Goal: Task Accomplishment & Management: Manage account settings

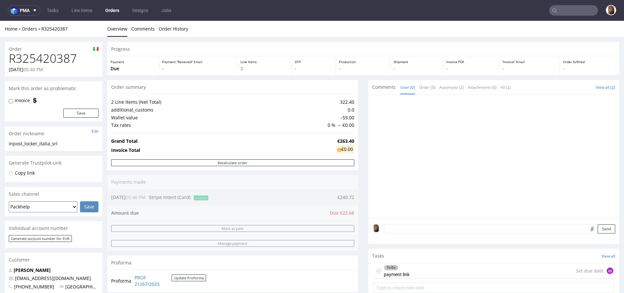
click at [110, 8] on link "Orders" at bounding box center [112, 10] width 22 height 10
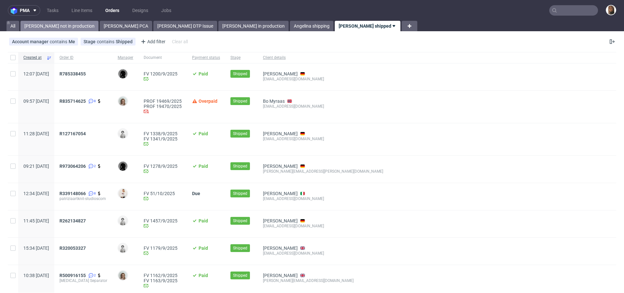
click at [57, 24] on link "Angelina not in production" at bounding box center [59, 26] width 78 height 10
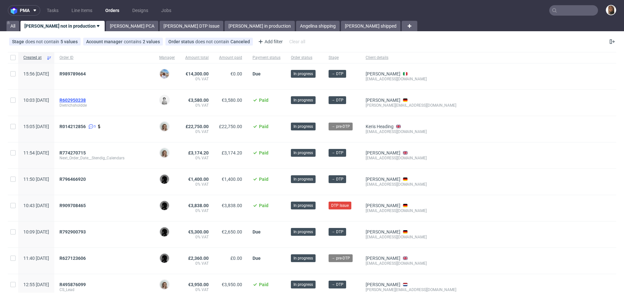
click at [86, 99] on span "R602950238" at bounding box center [72, 100] width 26 height 5
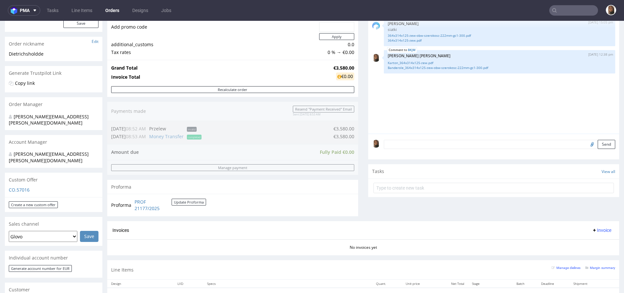
scroll to position [224, 0]
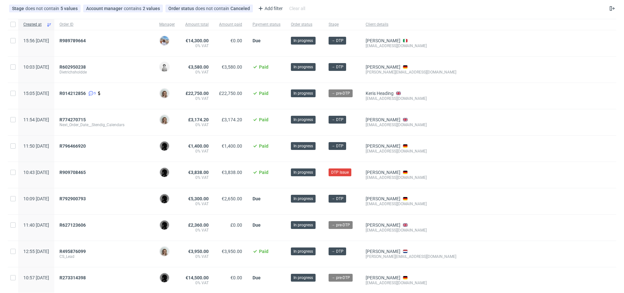
scroll to position [34, 0]
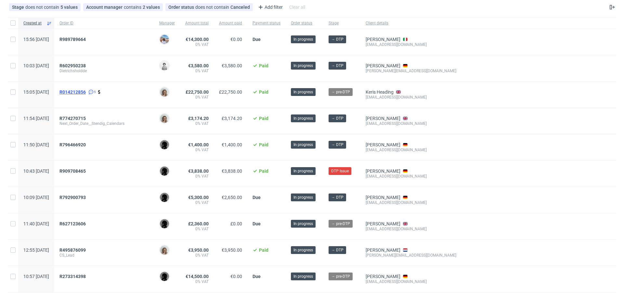
click at [84, 91] on span "R014212856" at bounding box center [72, 91] width 26 height 5
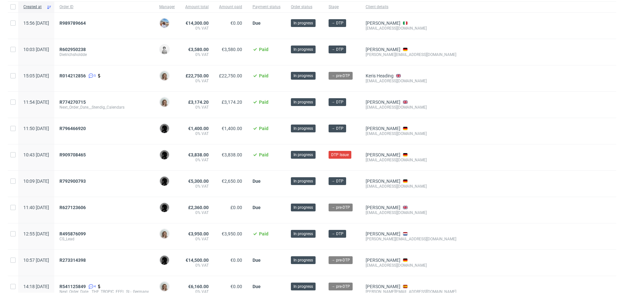
scroll to position [52, 0]
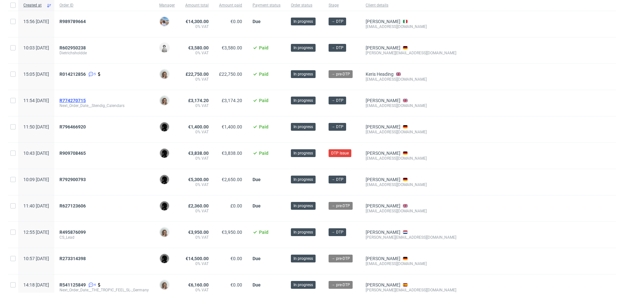
click at [86, 99] on span "R774270715" at bounding box center [72, 100] width 26 height 5
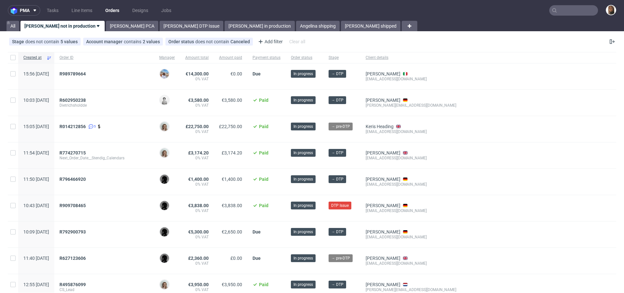
click at [564, 10] on input "text" at bounding box center [573, 10] width 49 height 10
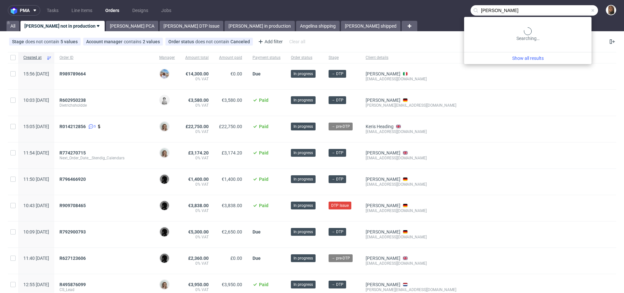
type input "simon zweigler"
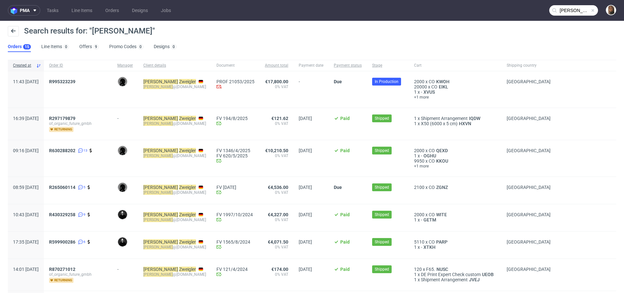
scroll to position [31, 0]
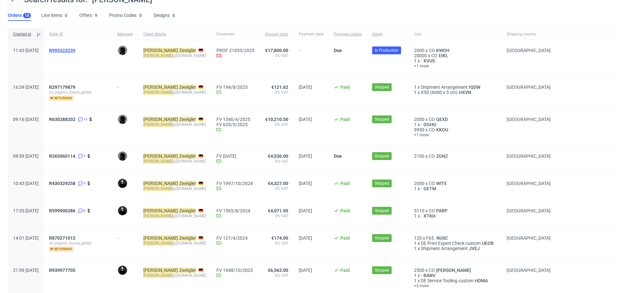
click at [75, 50] on span "R995323239" at bounding box center [62, 50] width 26 height 5
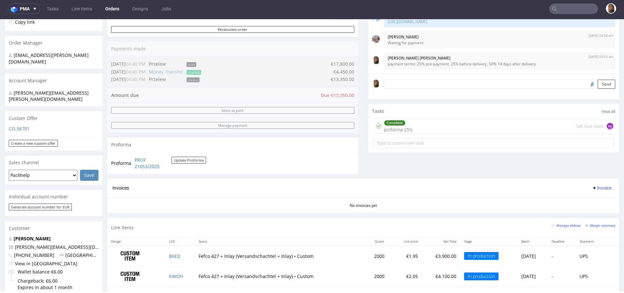
scroll to position [213, 0]
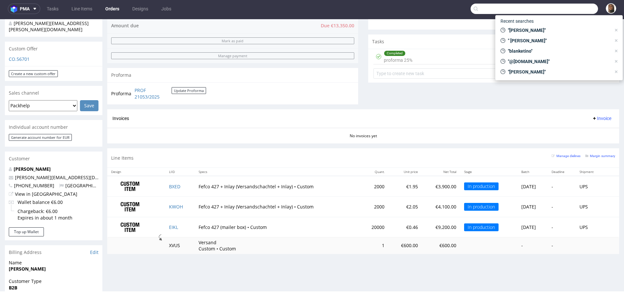
click at [559, 8] on input "text" at bounding box center [534, 9] width 127 height 10
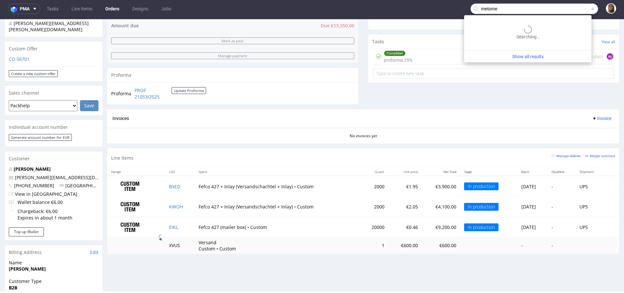
type input "metome"
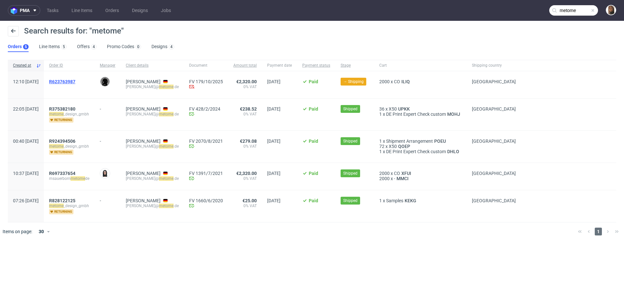
click at [75, 79] on span "R623763987" at bounding box center [62, 81] width 26 height 5
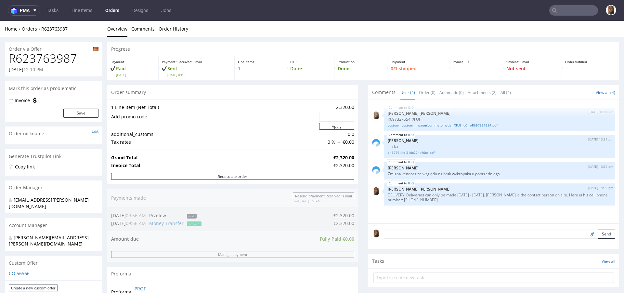
scroll to position [269, 0]
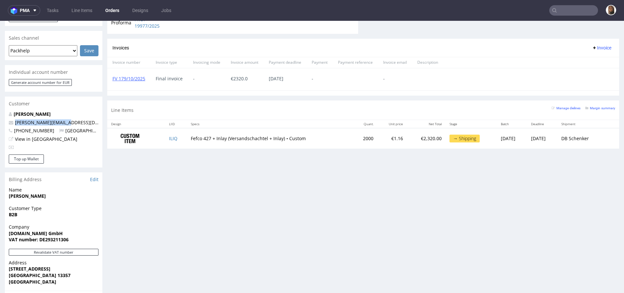
drag, startPoint x: 77, startPoint y: 108, endPoint x: 6, endPoint y: 108, distance: 71.5
click at [6, 111] on div "Melanie Sauerborn m.sauerborn@metome.de +491703484579 Germany View in Hubspot" at bounding box center [54, 133] width 98 height 44
copy span "m.sauerborn@metome.de"
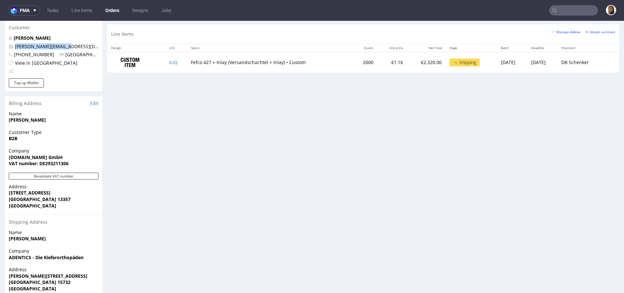
scroll to position [357, 0]
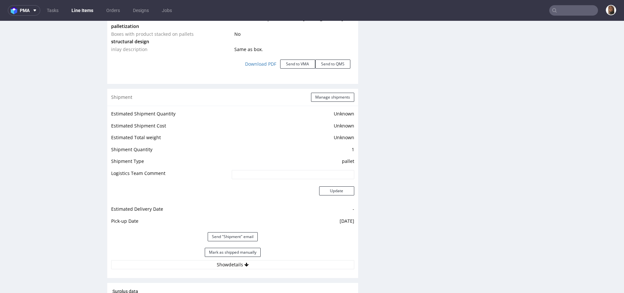
scroll to position [958, 0]
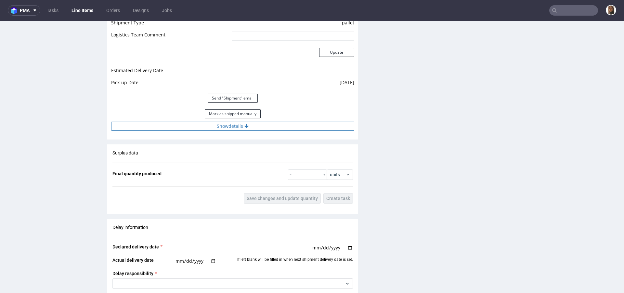
click at [223, 125] on button "Show details" at bounding box center [232, 126] width 243 height 9
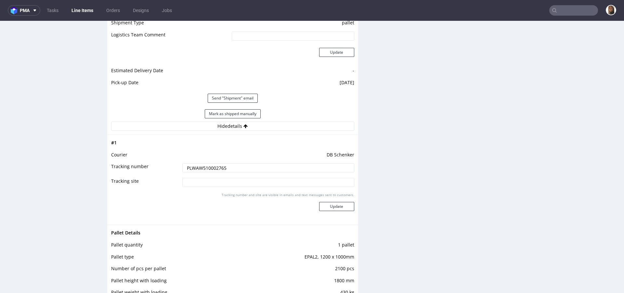
drag, startPoint x: 232, startPoint y: 168, endPoint x: 150, endPoint y: 168, distance: 82.6
click at [149, 168] on tr "Tracking number PLWAW510002765" at bounding box center [232, 170] width 243 height 15
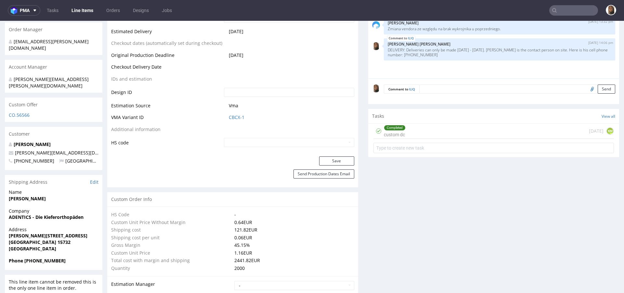
scroll to position [297, 0]
click at [568, 13] on input "text" at bounding box center [573, 10] width 49 height 10
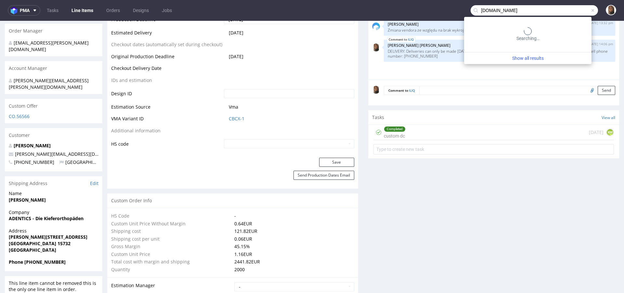
type input "inpost.it"
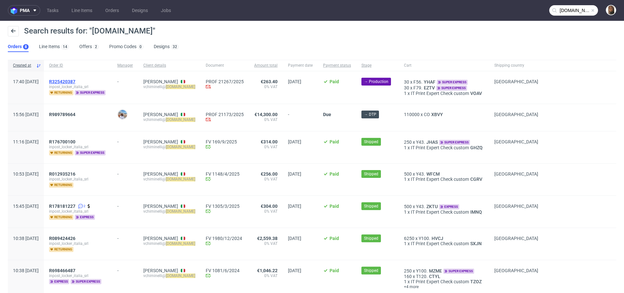
click at [75, 81] on span "R325420387" at bounding box center [62, 81] width 26 height 5
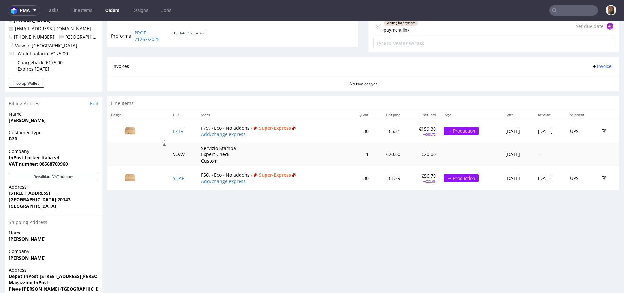
scroll to position [281, 0]
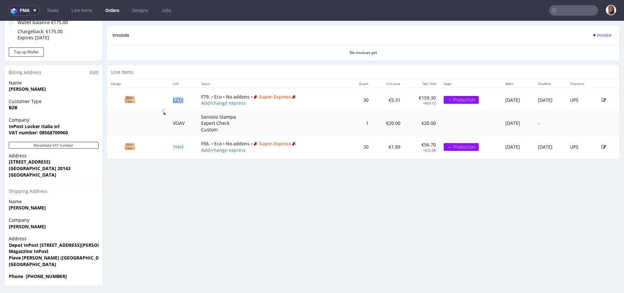
click at [175, 100] on link "EZTV" at bounding box center [178, 100] width 10 height 6
click at [175, 147] on link "YHAF" at bounding box center [178, 147] width 11 height 6
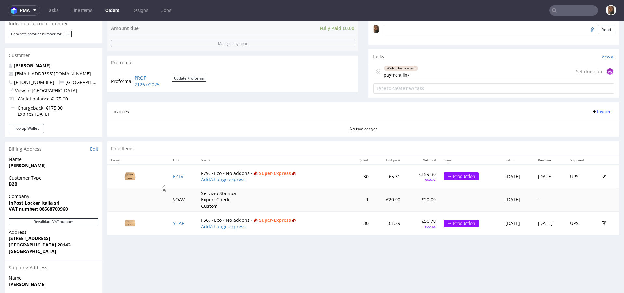
scroll to position [0, 0]
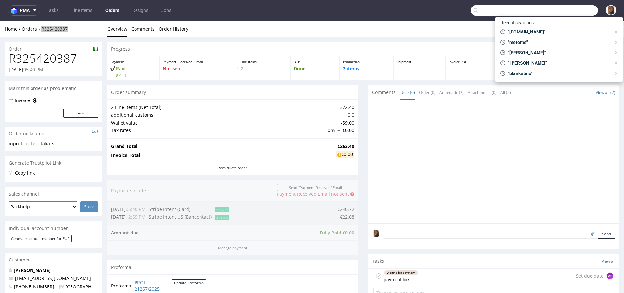
click at [572, 12] on input "text" at bounding box center [534, 10] width 127 height 10
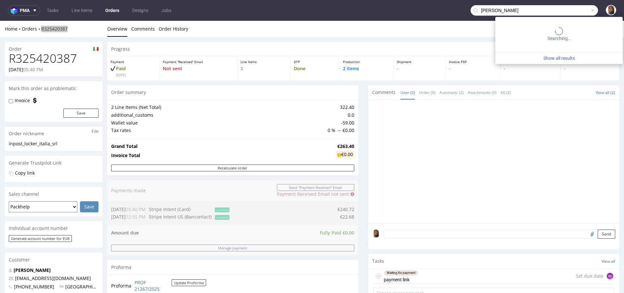
type input "Jason Grima"
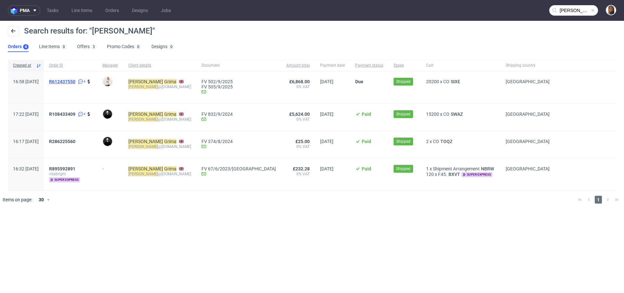
click at [75, 83] on span "R612437550" at bounding box center [62, 81] width 26 height 5
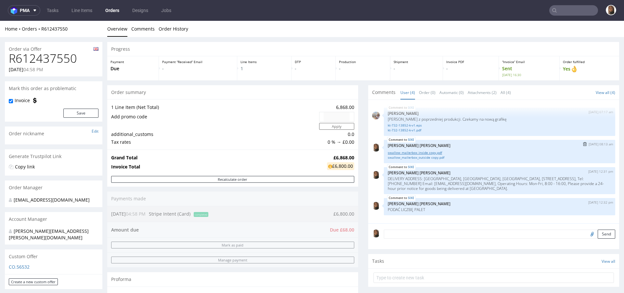
click at [413, 150] on link "swallow_mailerbox_inside copy.pdf" at bounding box center [500, 152] width 224 height 5
click at [417, 158] on link "swallow_mailerbox_outside copy.pdf" at bounding box center [500, 157] width 224 height 5
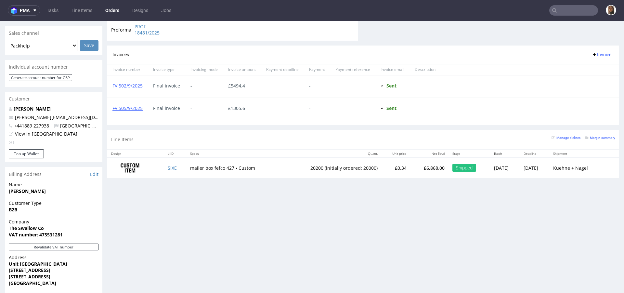
scroll to position [370, 0]
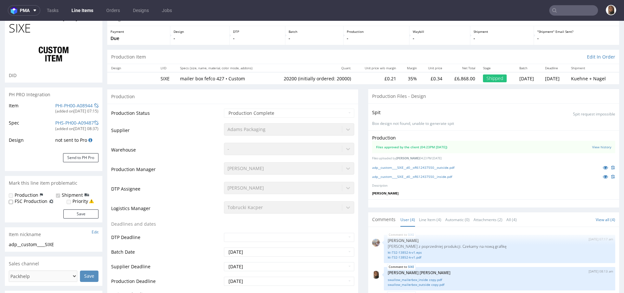
scroll to position [42, 0]
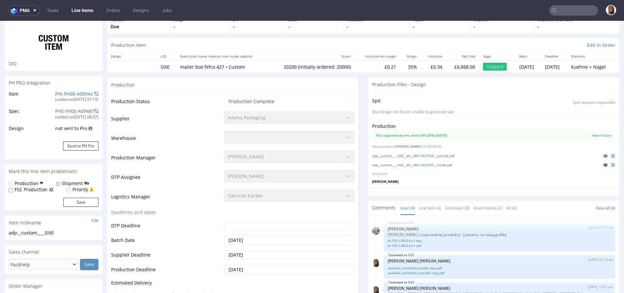
click at [603, 164] on icon at bounding box center [605, 165] width 5 height 5
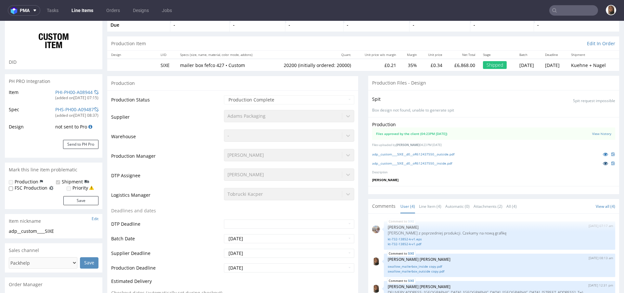
scroll to position [0, 0]
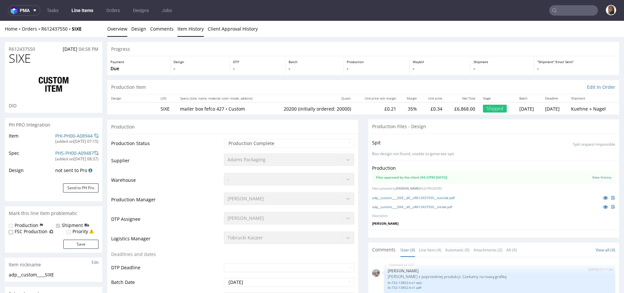
click at [186, 31] on link "Item History" at bounding box center [190, 29] width 26 height 16
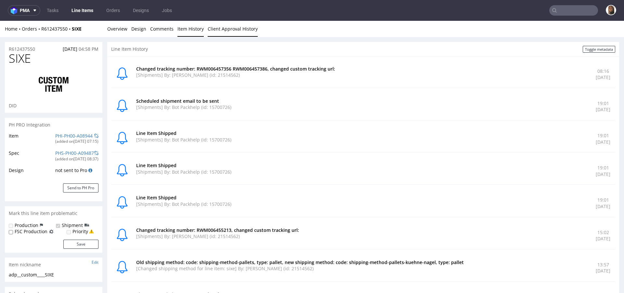
click at [225, 30] on link "Client Approval History" at bounding box center [233, 29] width 50 height 16
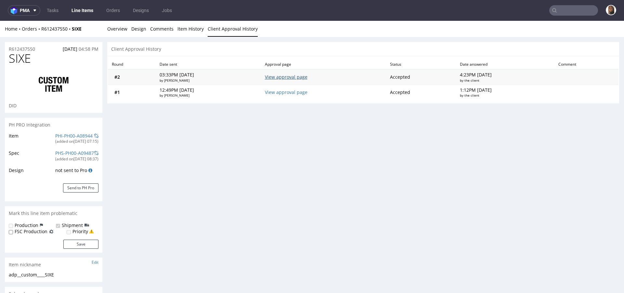
click at [283, 78] on link "View approval page" at bounding box center [286, 77] width 43 height 6
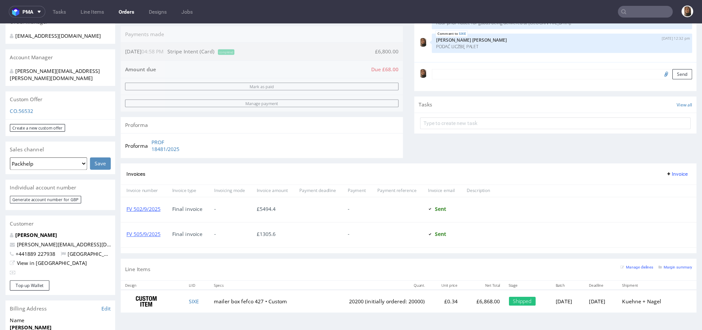
scroll to position [168, 0]
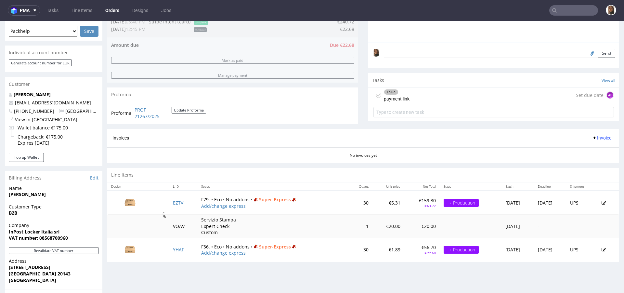
scroll to position [281, 0]
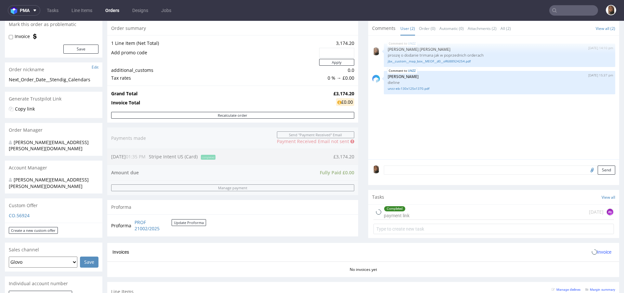
scroll to position [149, 0]
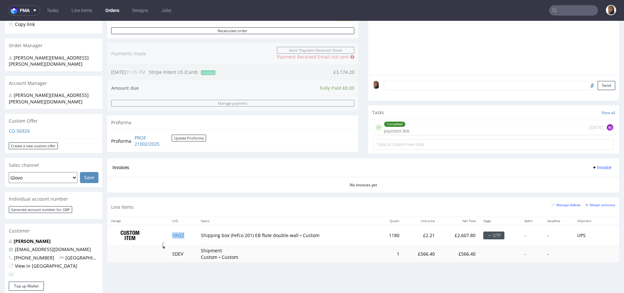
drag, startPoint x: 115, startPoint y: 8, endPoint x: 115, endPoint y: 17, distance: 8.5
click at [115, 8] on link "Orders" at bounding box center [112, 10] width 22 height 10
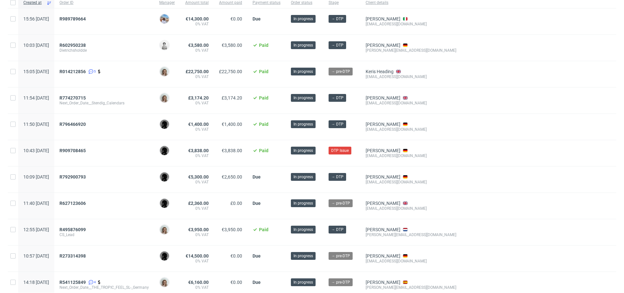
scroll to position [73, 0]
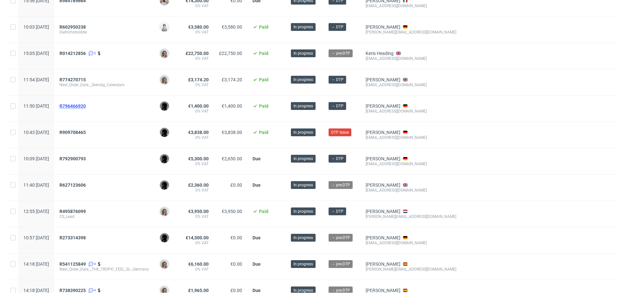
click at [86, 103] on span "R796466920" at bounding box center [72, 105] width 26 height 5
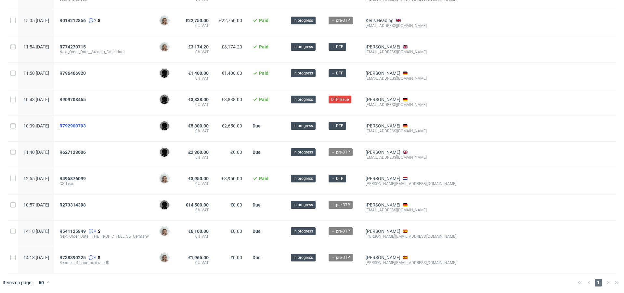
click at [86, 124] on span "R792900793" at bounding box center [72, 125] width 26 height 5
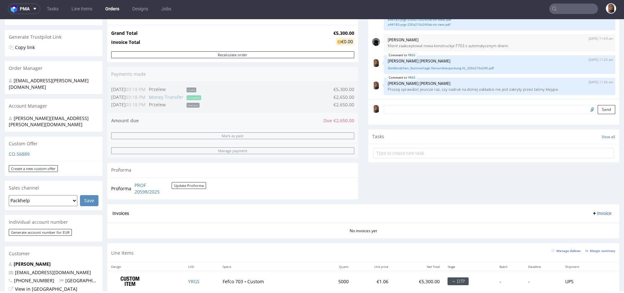
scroll to position [212, 0]
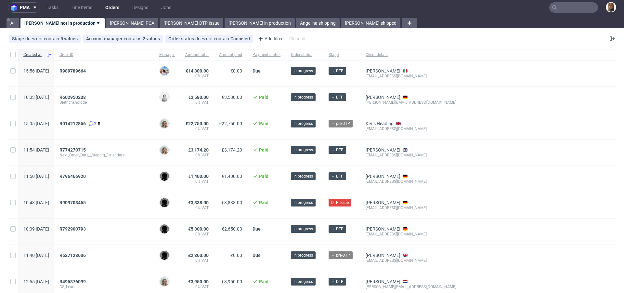
scroll to position [106, 0]
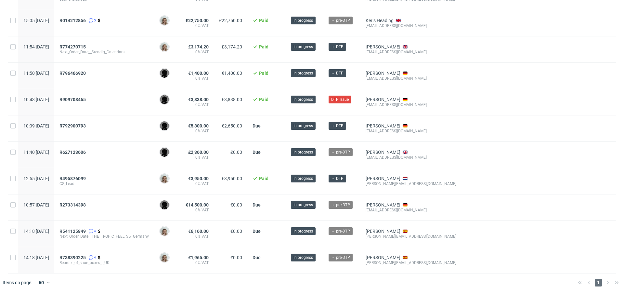
click at [139, 124] on div "R792900793" at bounding box center [103, 125] width 89 height 5
click at [86, 150] on span "R627123606" at bounding box center [72, 152] width 26 height 5
click at [86, 177] on span "R495876099" at bounding box center [72, 178] width 26 height 5
click at [154, 148] on div "R627123606" at bounding box center [104, 155] width 100 height 26
click at [86, 203] on span "R273314398" at bounding box center [72, 204] width 26 height 5
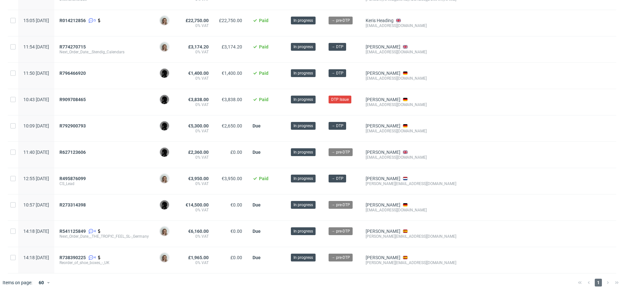
click at [134, 203] on div "R273314398" at bounding box center [103, 204] width 89 height 5
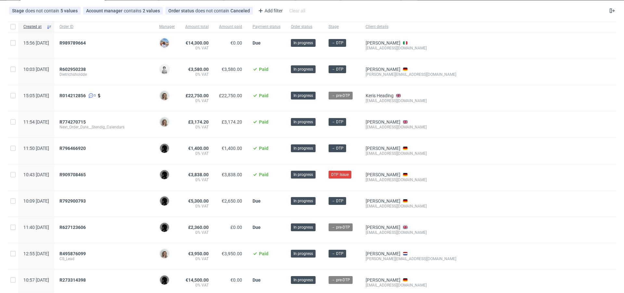
scroll to position [0, 0]
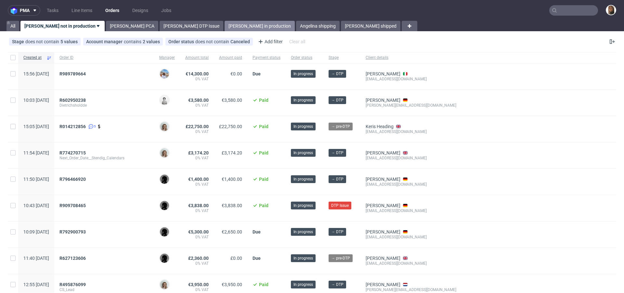
click at [225, 23] on link "Angelina in production" at bounding box center [260, 26] width 70 height 10
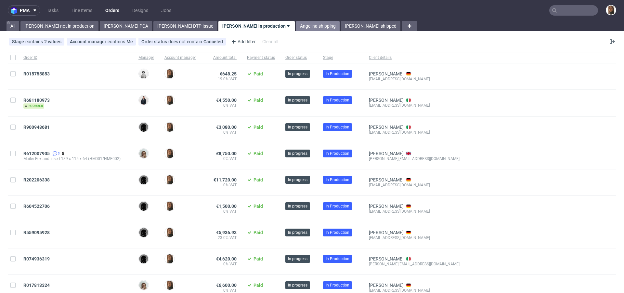
click at [296, 27] on link "Angelina shipping" at bounding box center [318, 26] width 44 height 10
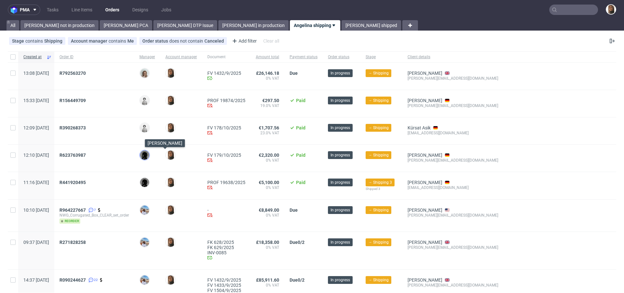
scroll to position [1, 0]
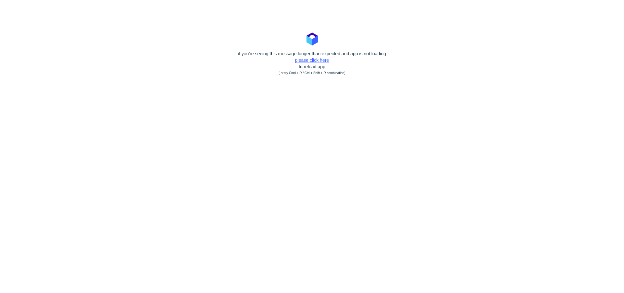
click at [310, 62] on link "please click here" at bounding box center [312, 60] width 34 height 5
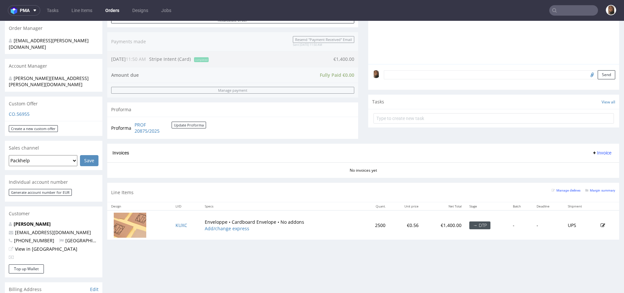
scroll to position [187, 0]
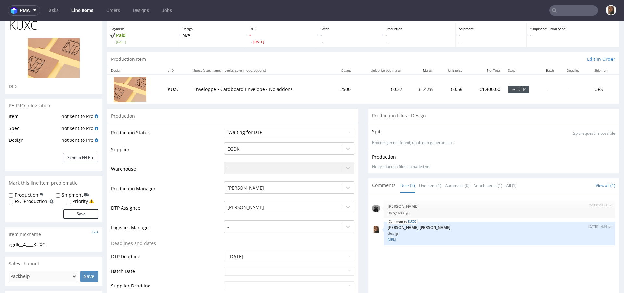
scroll to position [35, 0]
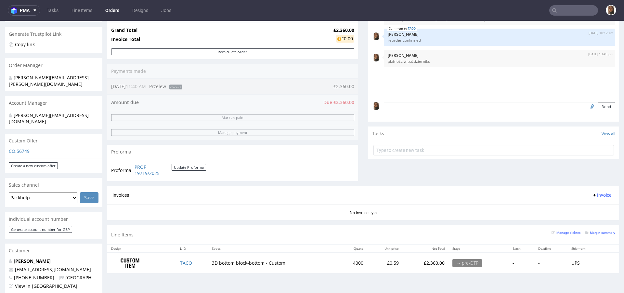
scroll to position [76, 0]
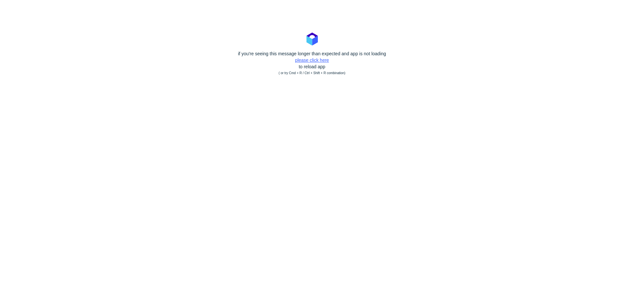
click at [313, 60] on link "please click here" at bounding box center [312, 60] width 34 height 5
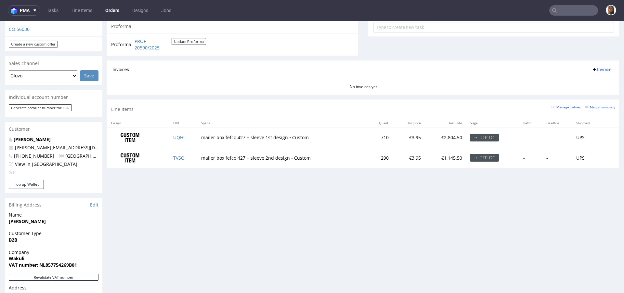
scroll to position [244, 0]
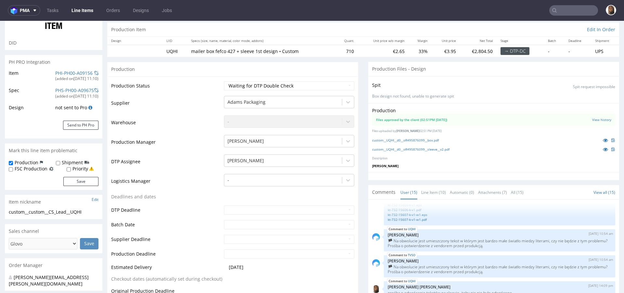
scroll to position [244, 0]
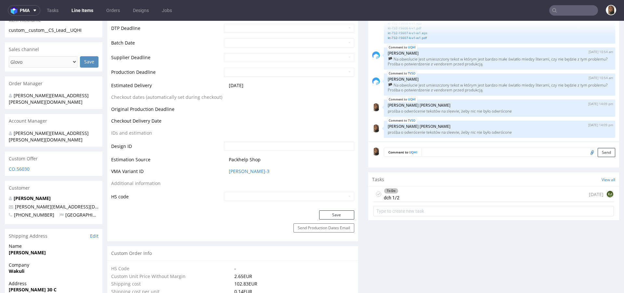
click at [408, 195] on div "To Do dch 1/2 [DATE] EJ" at bounding box center [493, 194] width 241 height 15
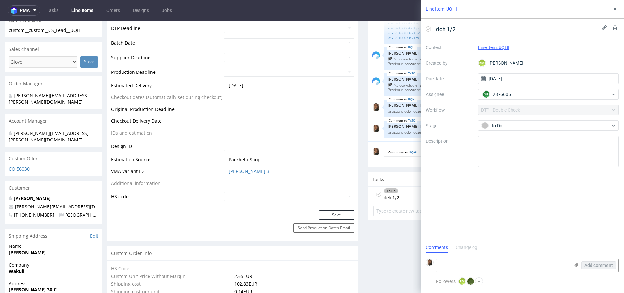
scroll to position [5, 0]
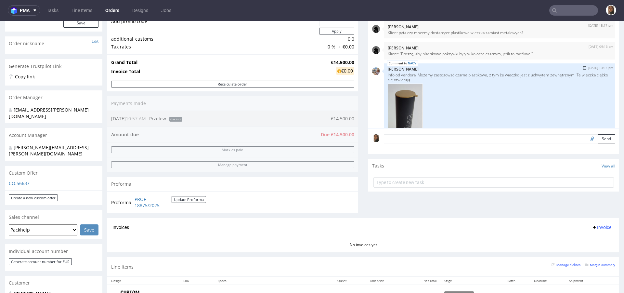
scroll to position [104, 0]
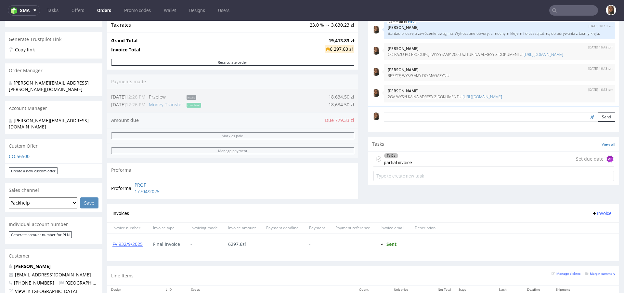
scroll to position [176, 0]
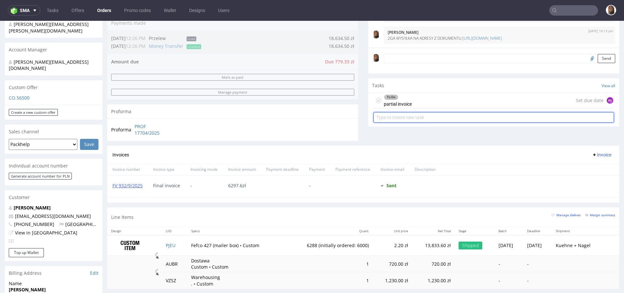
click at [397, 113] on input "text" at bounding box center [493, 117] width 241 height 10
type input "2ga wysyłka"
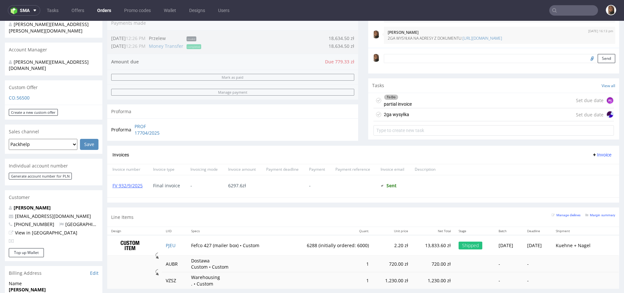
click at [426, 112] on div "2ga wysyłka Set due date" at bounding box center [493, 114] width 241 height 13
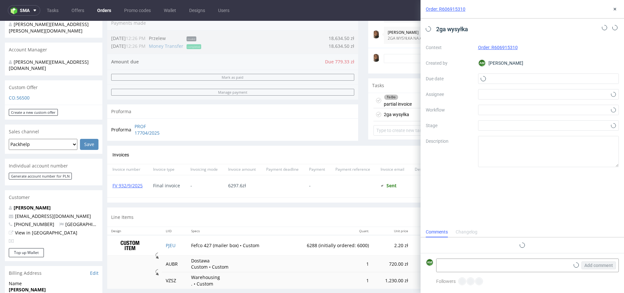
scroll to position [5, 0]
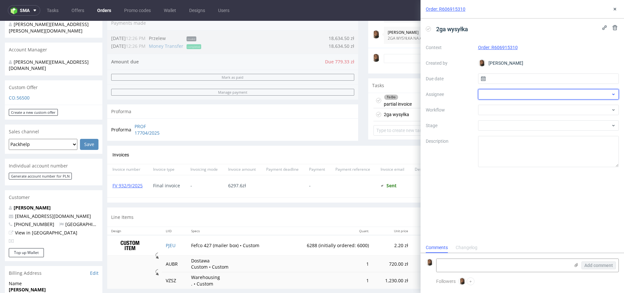
click at [491, 94] on div at bounding box center [548, 94] width 141 height 10
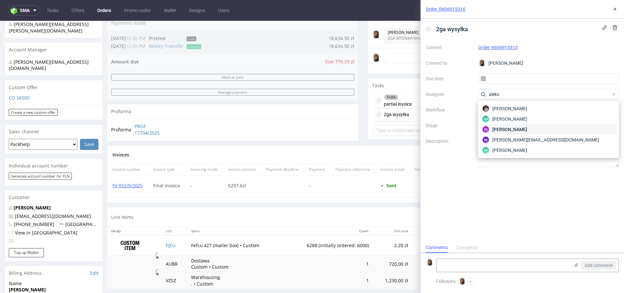
type input "aleks"
click at [520, 125] on div "AŁ Aleksandra Łętowska" at bounding box center [549, 129] width 136 height 10
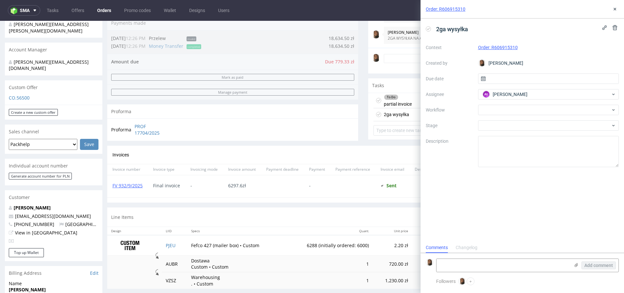
click at [484, 77] on icon at bounding box center [483, 78] width 5 height 5
click at [495, 78] on input "text" at bounding box center [548, 78] width 141 height 10
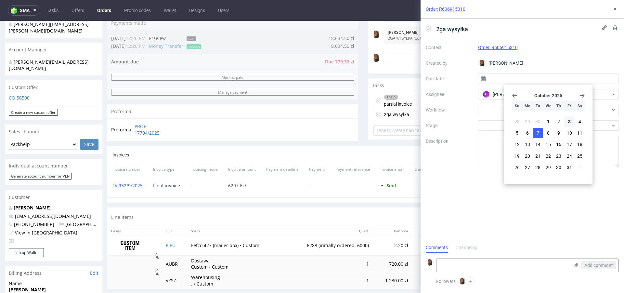
click at [537, 131] on span "7" at bounding box center [538, 133] width 3 height 7
type input "07/10/2025"
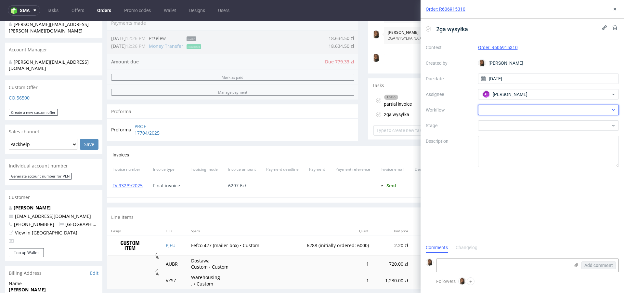
click at [488, 108] on div at bounding box center [548, 110] width 141 height 10
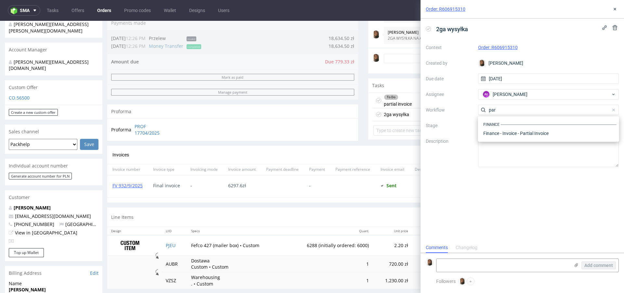
scroll to position [0, 0]
type input "partial"
click at [515, 133] on div "Finance - Invoice - Partial Invoice" at bounding box center [549, 133] width 136 height 12
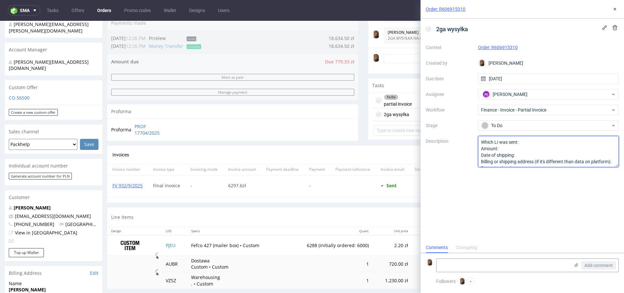
click at [527, 143] on textarea "Which LI was sent: Amount: Date of shipping: Billing or shipping address (if it…" at bounding box center [548, 151] width 141 height 31
drag, startPoint x: 480, startPoint y: 148, endPoint x: 546, endPoint y: 186, distance: 76.0
click at [546, 186] on div "2ga wysyłka Context Order: R606915310 Created by Angelina Marć Due date 07/10/2…" at bounding box center [522, 131] width 203 height 224
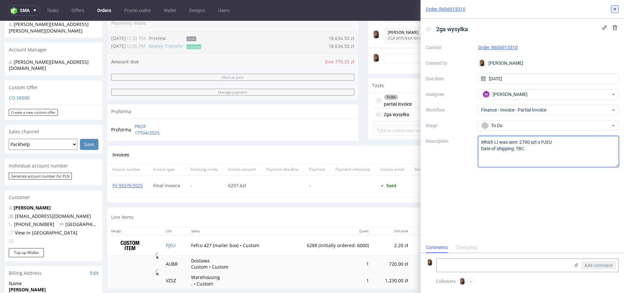
type textarea "Which LI was sent: 2700 szt x PJEU Date of shipping: TBC"
click at [618, 7] on button at bounding box center [615, 9] width 8 height 8
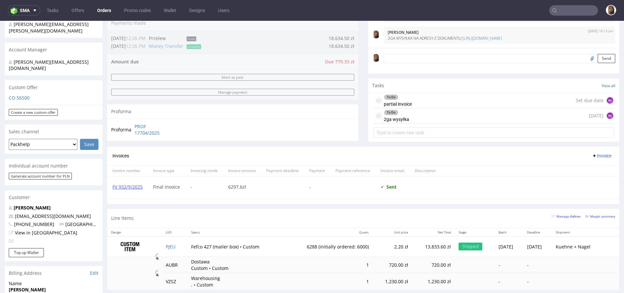
click at [156, 58] on div "Order summary 1 Line Item (Net Total) 15,783.60 Add promo code Apply additional…" at bounding box center [232, 28] width 251 height 237
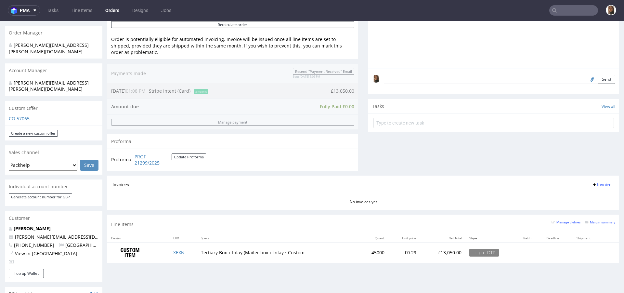
scroll to position [171, 0]
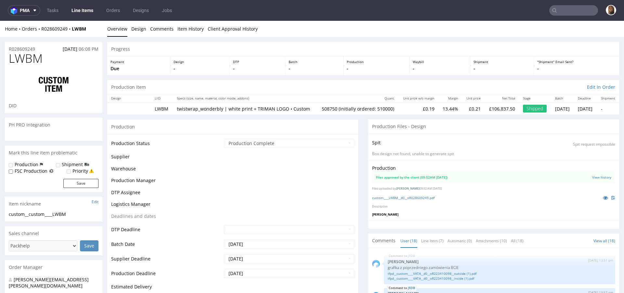
scroll to position [470, 0]
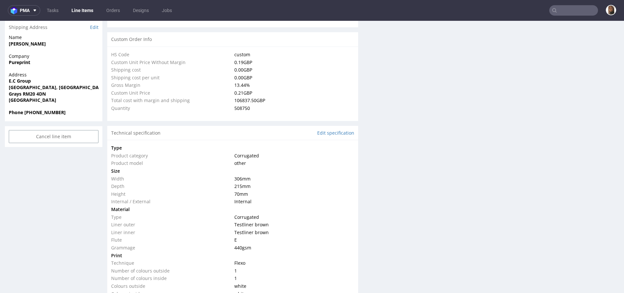
select select "in_progress"
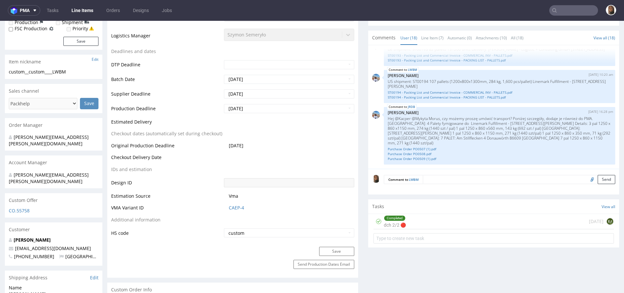
scroll to position [0, 0]
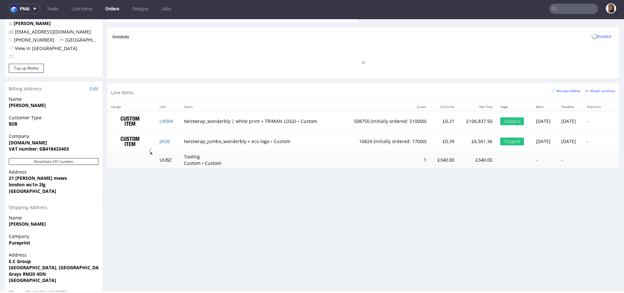
scroll to position [368, 0]
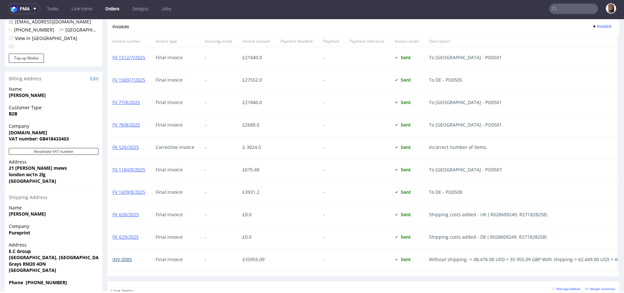
click at [127, 257] on link "INV-0085" at bounding box center [122, 259] width 20 height 6
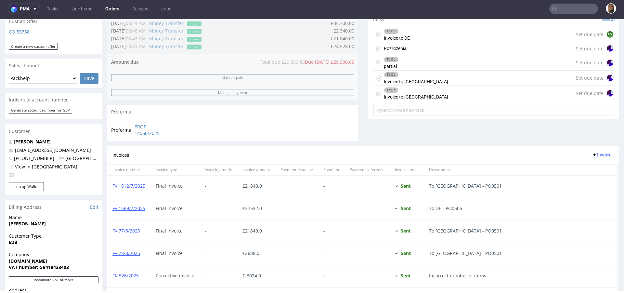
scroll to position [460, 0]
